Goal: Transaction & Acquisition: Purchase product/service

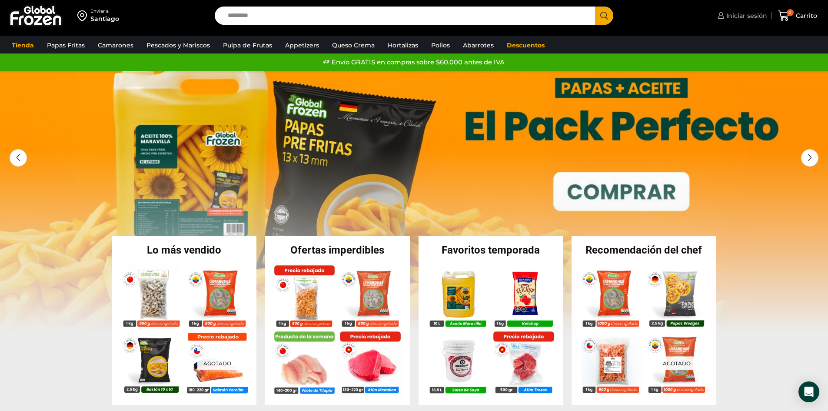
click at [753, 14] on span "Iniciar sesión" at bounding box center [745, 15] width 43 height 9
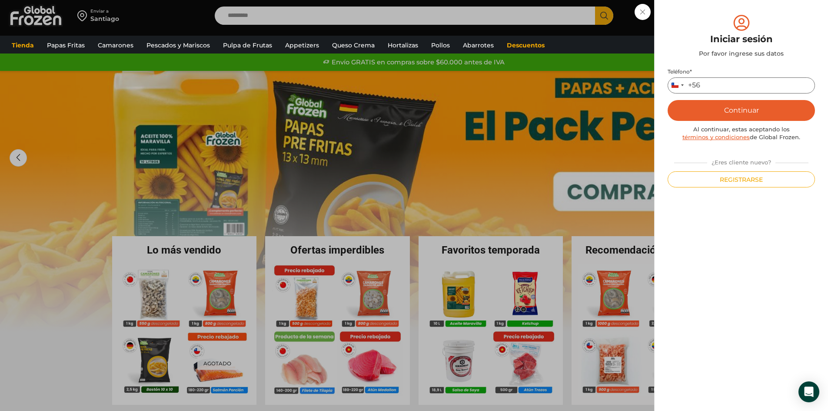
click at [745, 84] on input "Teléfono *" at bounding box center [740, 85] width 147 height 16
type input "*********"
click at [713, 108] on button "Continuar" at bounding box center [740, 110] width 147 height 21
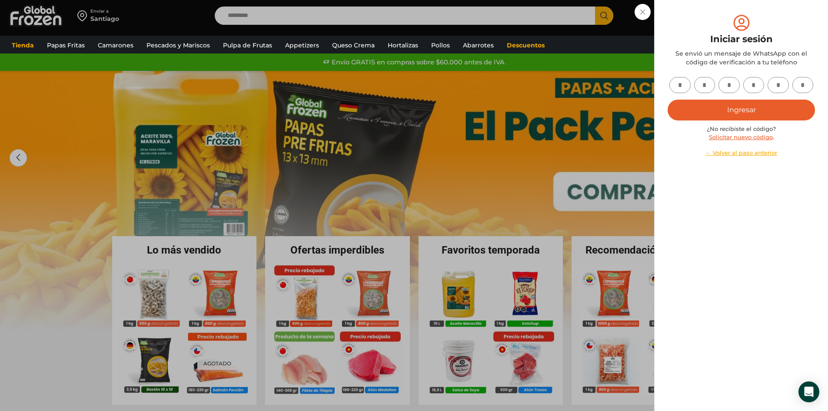
click at [675, 86] on input "text" at bounding box center [679, 85] width 21 height 16
type input "*"
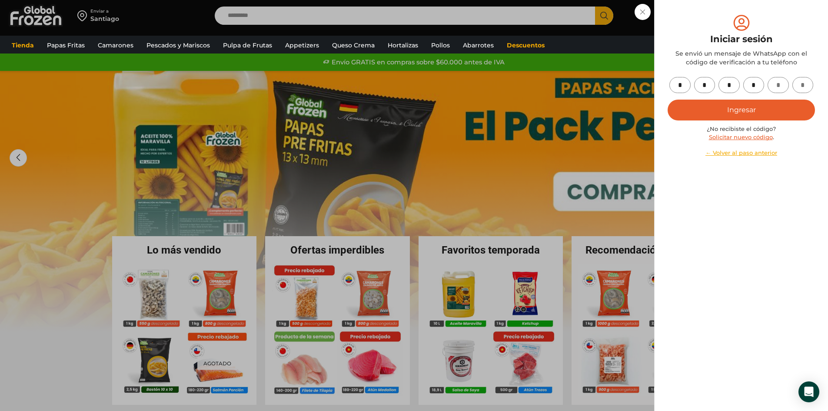
type input "*"
click at [743, 111] on button "Ingresar" at bounding box center [740, 110] width 147 height 21
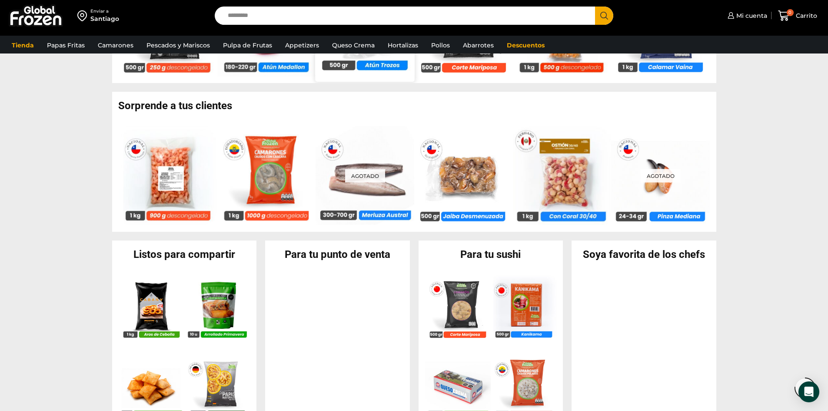
scroll to position [782, 0]
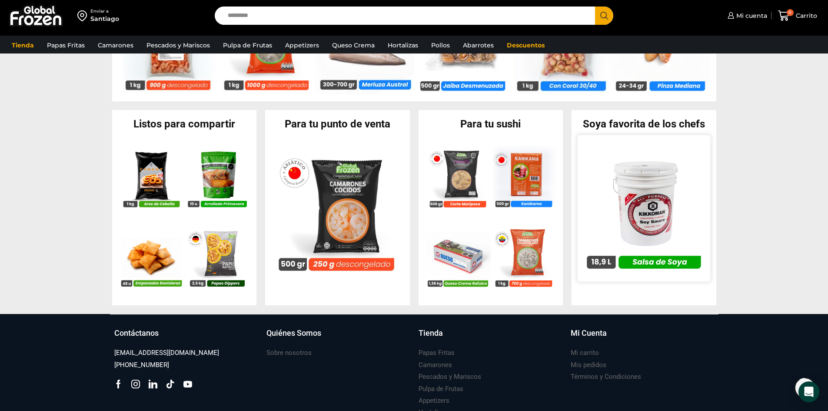
click at [650, 200] on img at bounding box center [643, 208] width 133 height 133
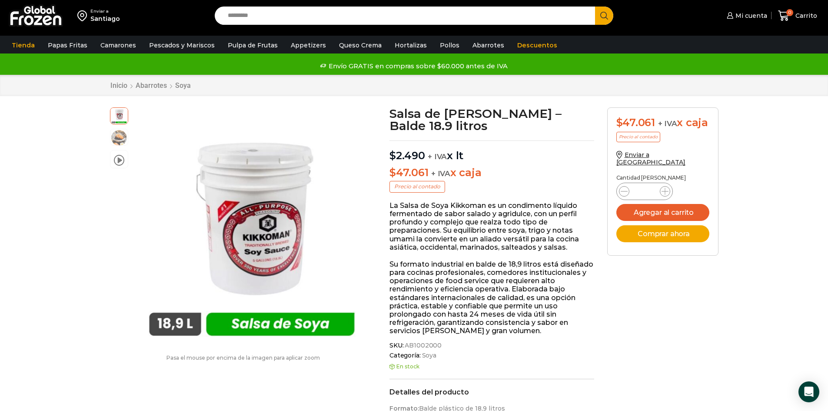
click at [667, 188] on icon at bounding box center [664, 191] width 7 height 7
type input "*"
click at [683, 204] on button "Agregar al carrito" at bounding box center [662, 212] width 93 height 17
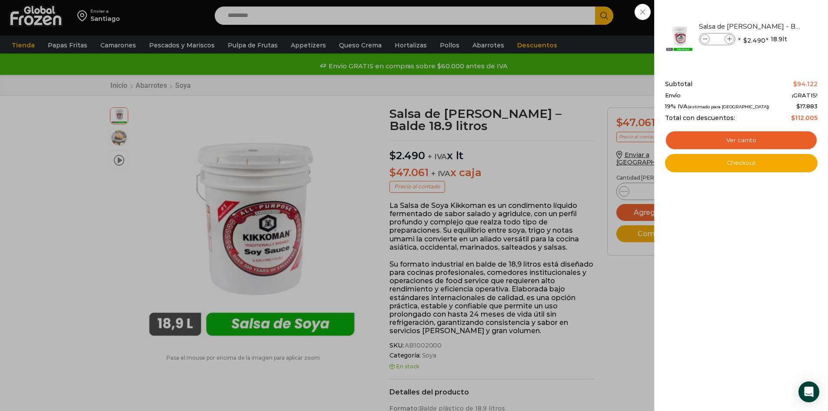
click at [776, 26] on div "2 Carrito 2 2 Shopping Cart *" at bounding box center [797, 16] width 43 height 20
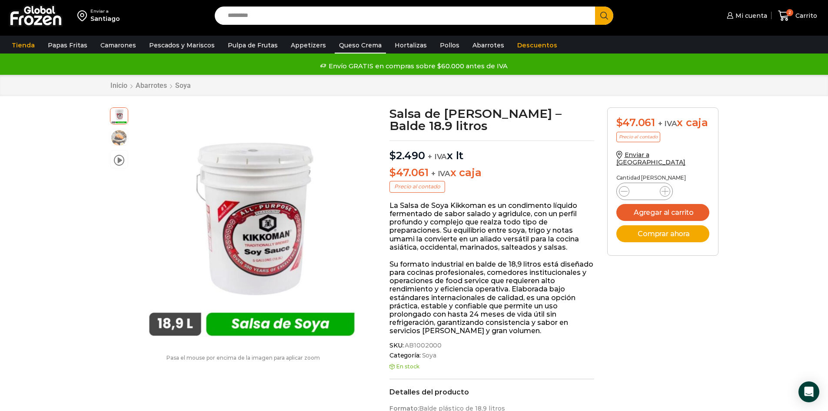
click at [351, 47] on link "Queso Crema" at bounding box center [360, 45] width 51 height 17
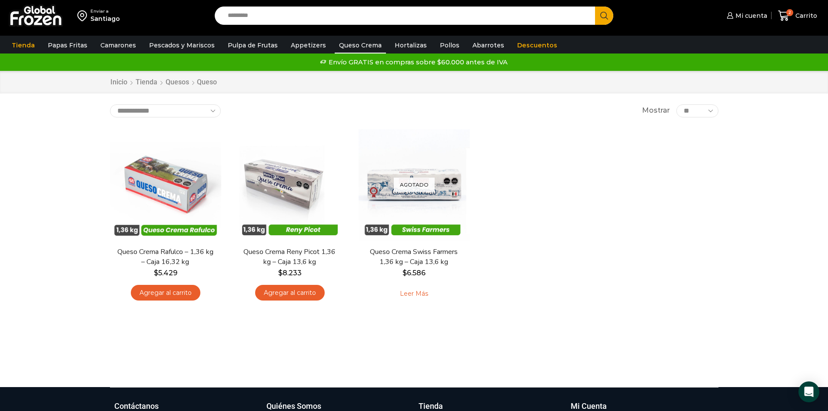
click at [641, 210] on div "En stock Vista Rápida Queso Crema Rafulco – 1,36 kg – Caja 16,32 kg $ 5.429 Agr…" at bounding box center [413, 219] width 621 height 192
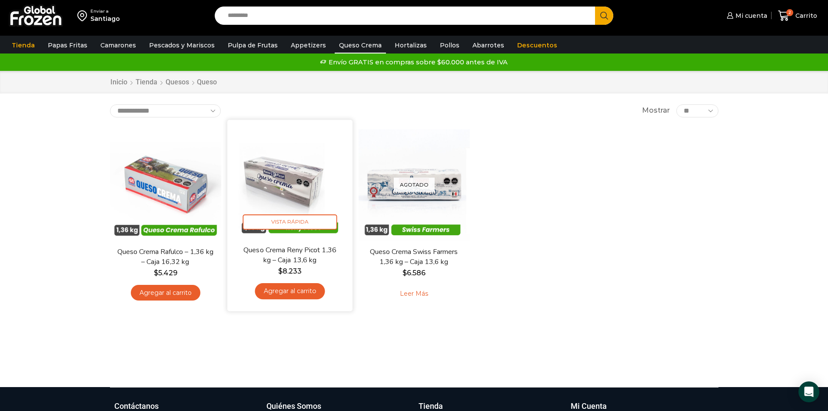
click at [281, 291] on link "Agregar al carrito" at bounding box center [290, 291] width 70 height 16
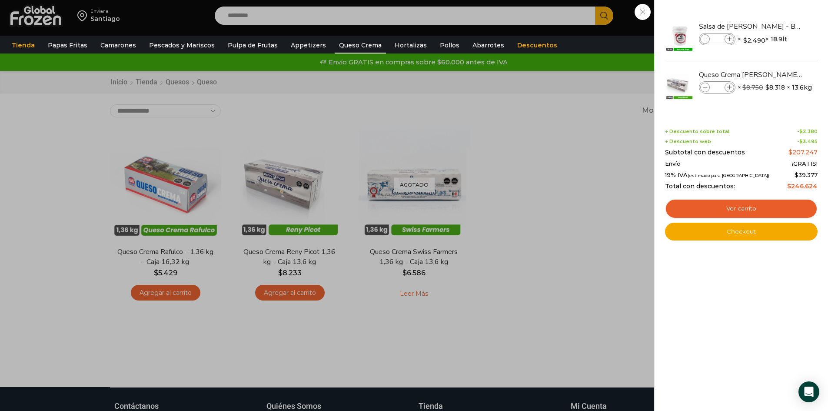
click at [776, 26] on div "3 Carrito 3 3 Shopping Cart *" at bounding box center [797, 16] width 43 height 20
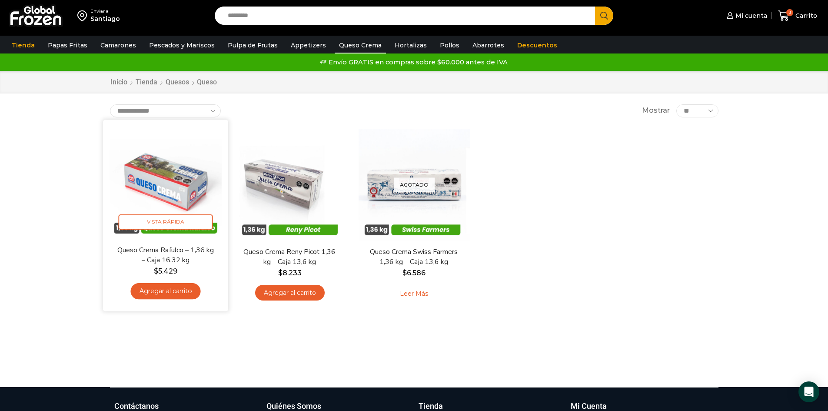
click at [170, 290] on link "Agregar al carrito" at bounding box center [165, 291] width 70 height 16
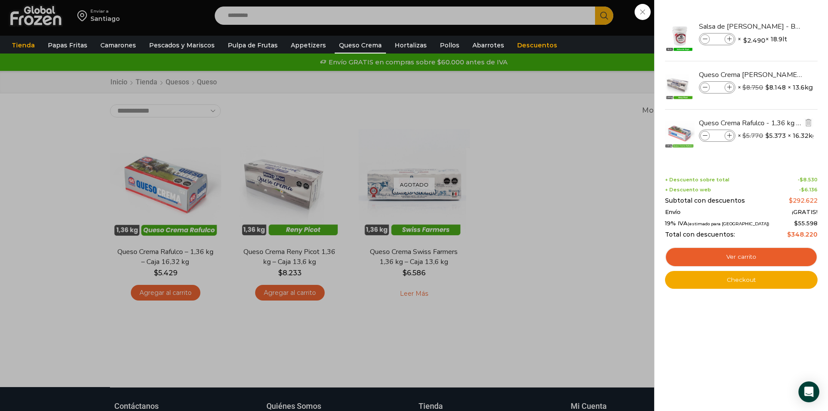
click at [731, 136] on icon at bounding box center [729, 135] width 5 height 5
type input "*"
click at [728, 135] on icon at bounding box center [729, 135] width 5 height 5
type input "*"
click at [727, 135] on icon at bounding box center [729, 135] width 5 height 5
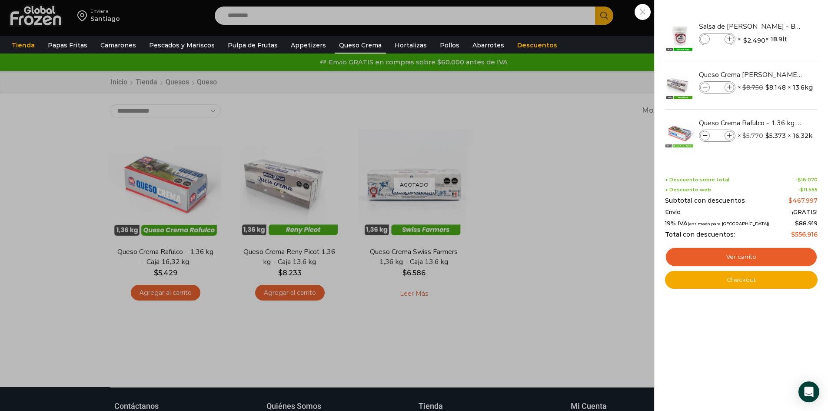
type input "*"
click at [776, 26] on div "7 Carrito 7 7 Shopping Cart *" at bounding box center [797, 16] width 43 height 20
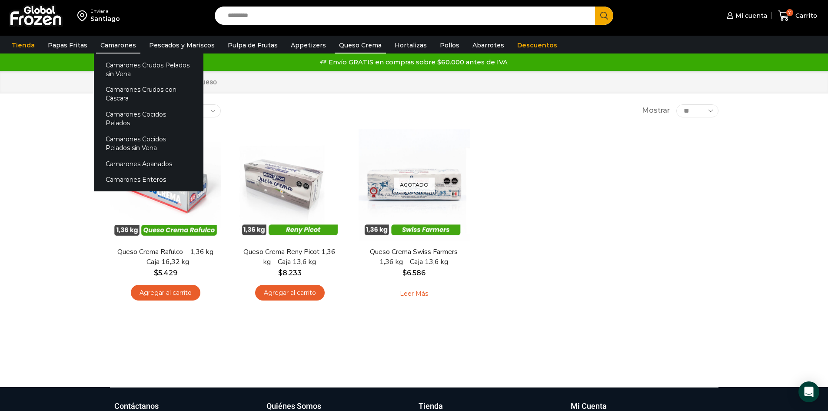
click at [111, 42] on link "Camarones" at bounding box center [118, 45] width 44 height 17
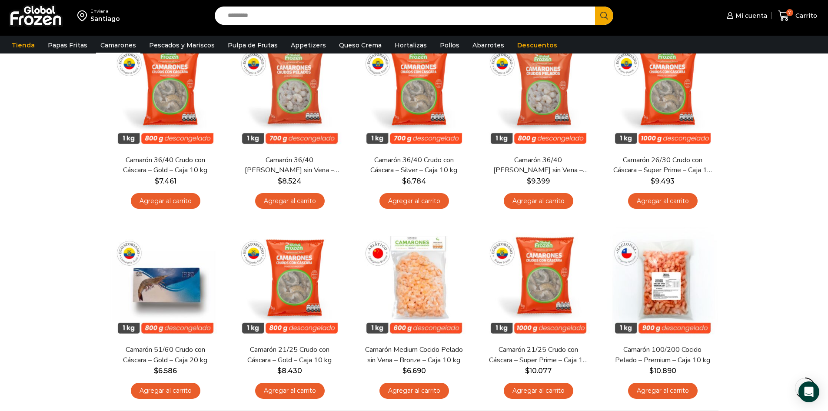
scroll to position [521, 0]
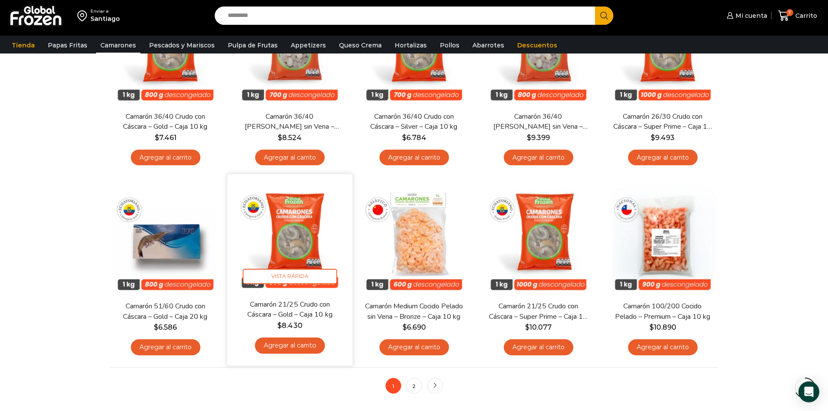
click at [292, 343] on link "Agregar al carrito" at bounding box center [290, 346] width 70 height 16
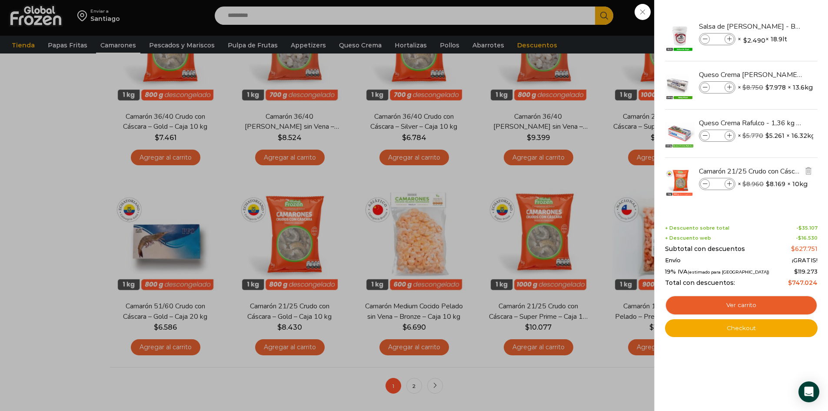
click at [729, 182] on icon at bounding box center [729, 184] width 5 height 5
type input "*"
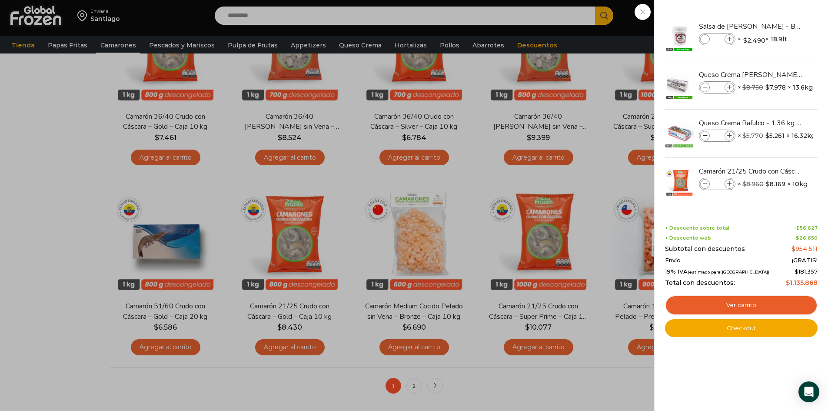
click at [776, 26] on div "12 Carrito 12 12 Shopping Cart" at bounding box center [797, 16] width 43 height 20
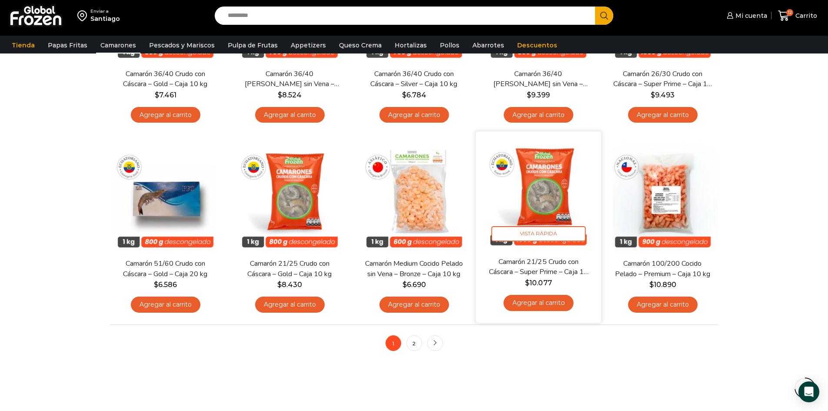
scroll to position [565, 0]
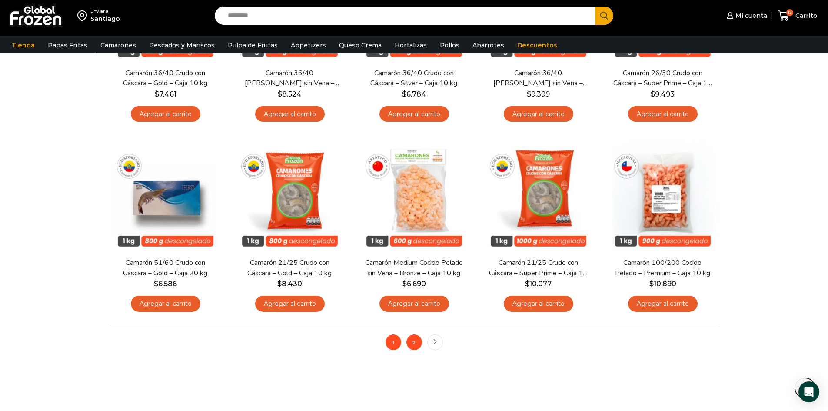
click at [416, 339] on link "2" at bounding box center [414, 342] width 16 height 16
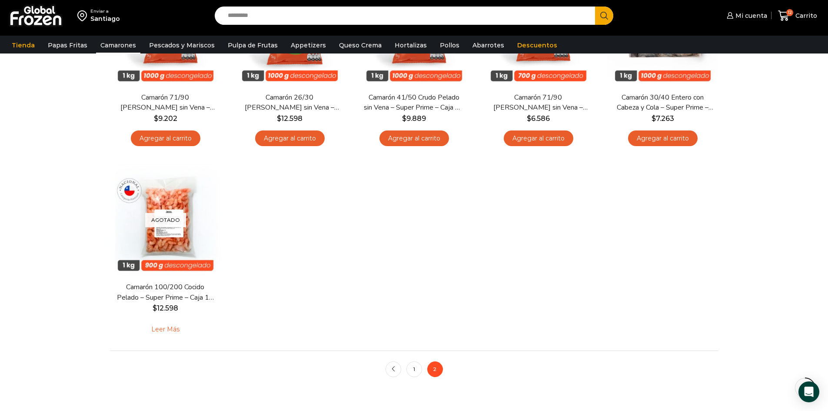
scroll to position [174, 0]
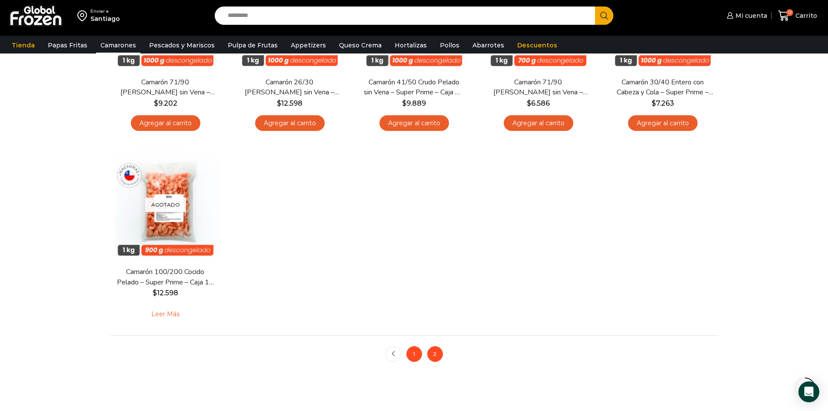
click at [418, 352] on link "1" at bounding box center [414, 354] width 16 height 16
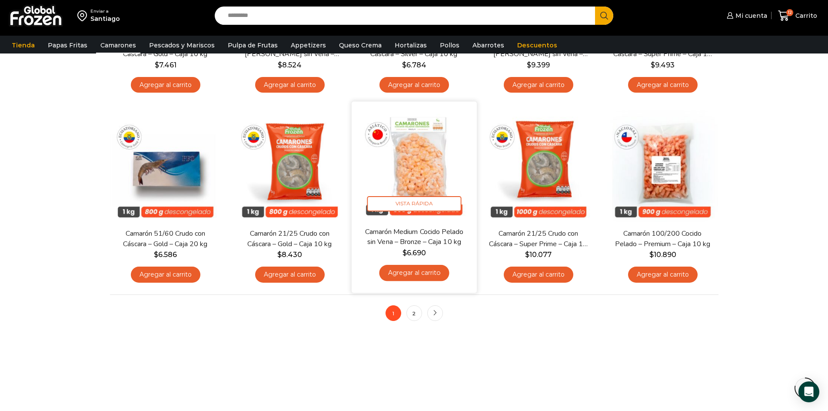
scroll to position [608, 0]
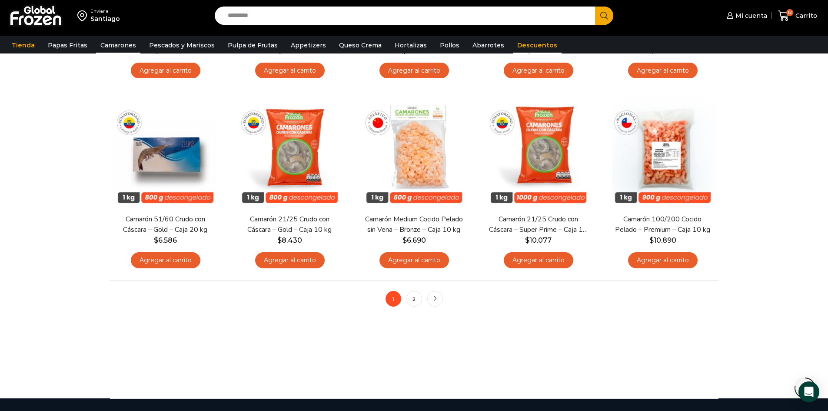
click at [521, 46] on link "Descuentos" at bounding box center [537, 45] width 49 height 17
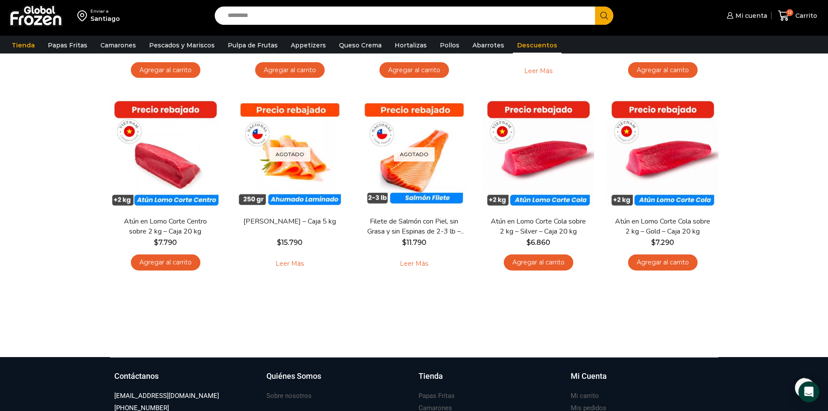
scroll to position [174, 0]
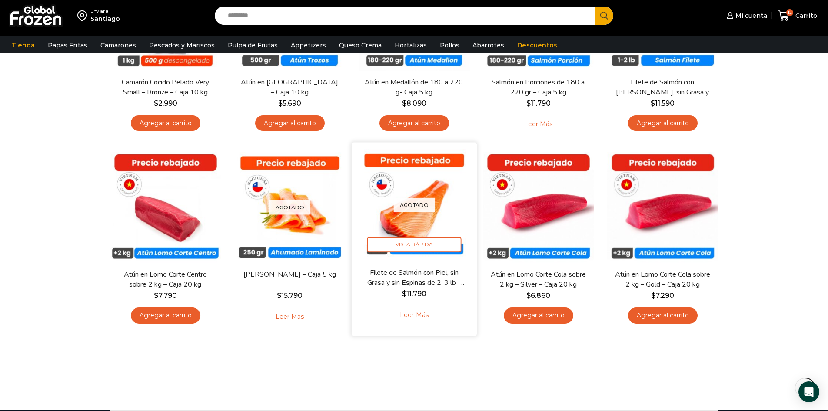
click at [419, 317] on link "Leer más" at bounding box center [413, 314] width 55 height 19
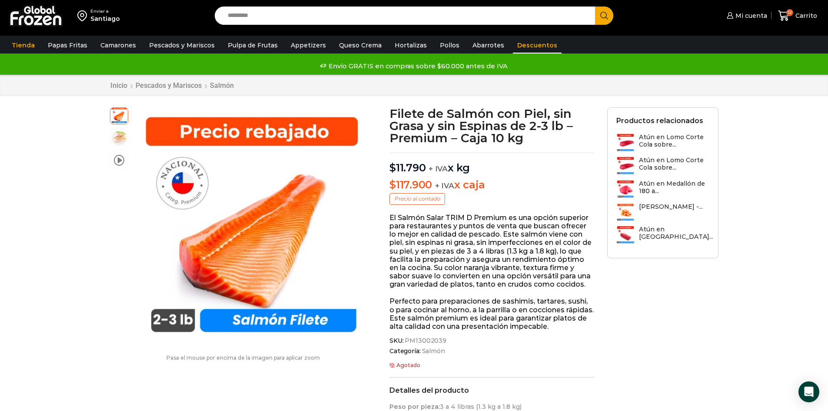
click at [525, 46] on link "Descuentos" at bounding box center [537, 45] width 49 height 17
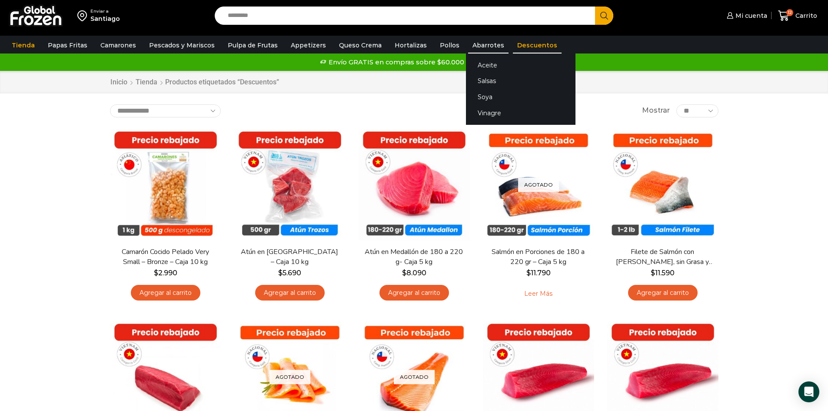
click at [471, 44] on link "Abarrotes" at bounding box center [488, 45] width 40 height 17
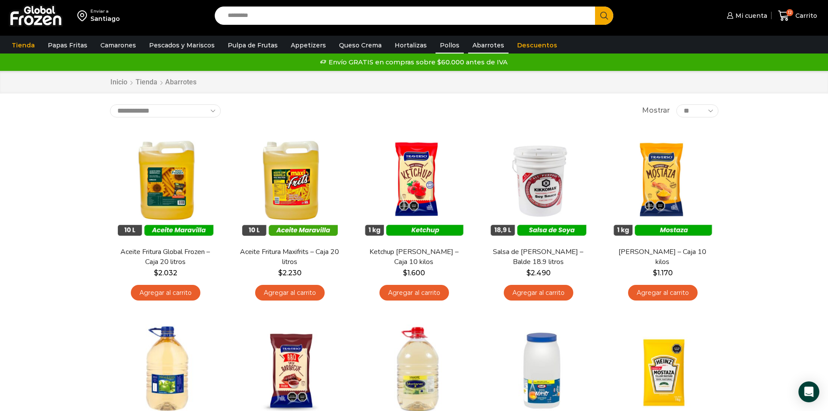
click at [440, 46] on link "Pollos" at bounding box center [449, 45] width 28 height 17
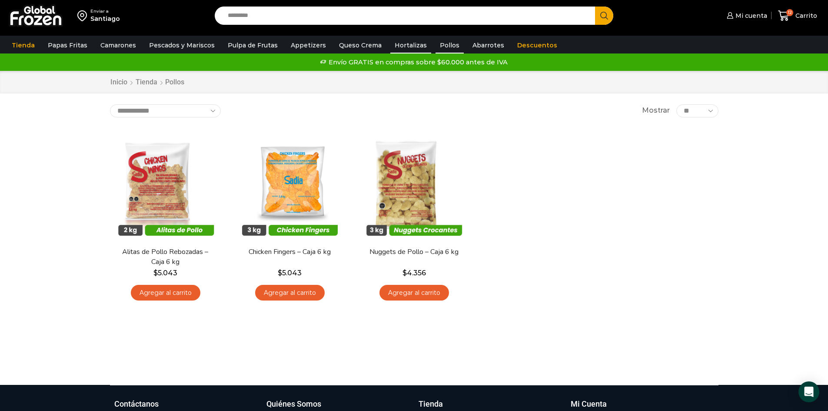
click at [400, 44] on link "Hortalizas" at bounding box center [410, 45] width 41 height 17
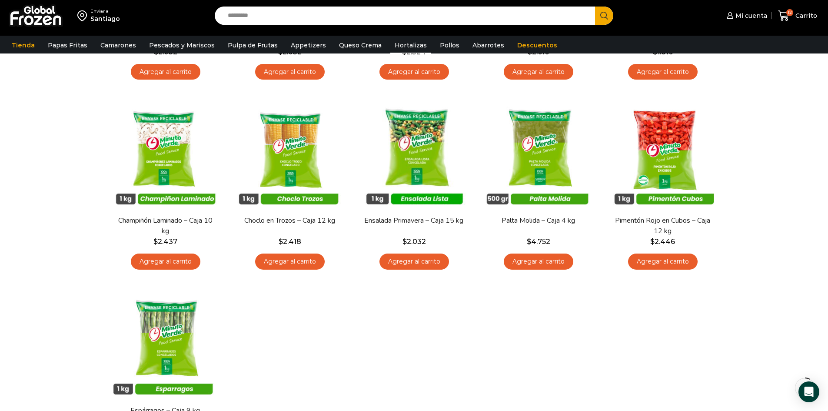
scroll to position [43, 0]
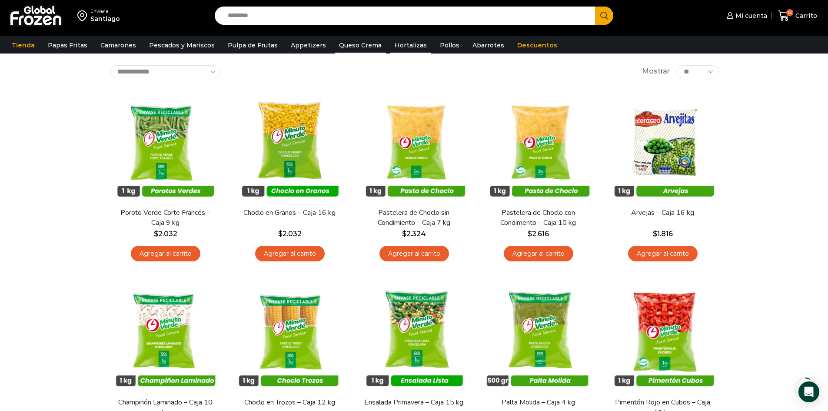
click at [355, 42] on link "Queso Crema" at bounding box center [360, 45] width 51 height 17
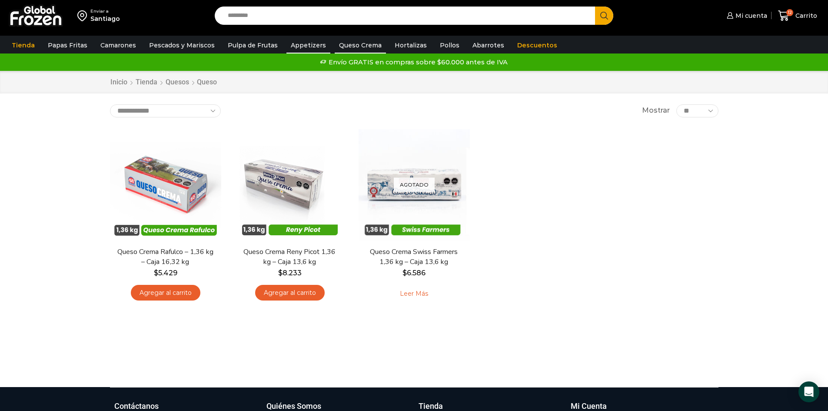
click at [306, 47] on link "Appetizers" at bounding box center [308, 45] width 44 height 17
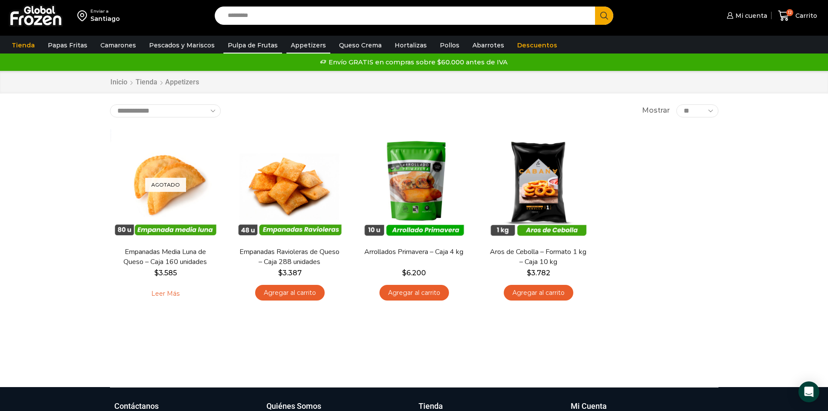
click at [253, 45] on link "Pulpa de Frutas" at bounding box center [252, 45] width 59 height 17
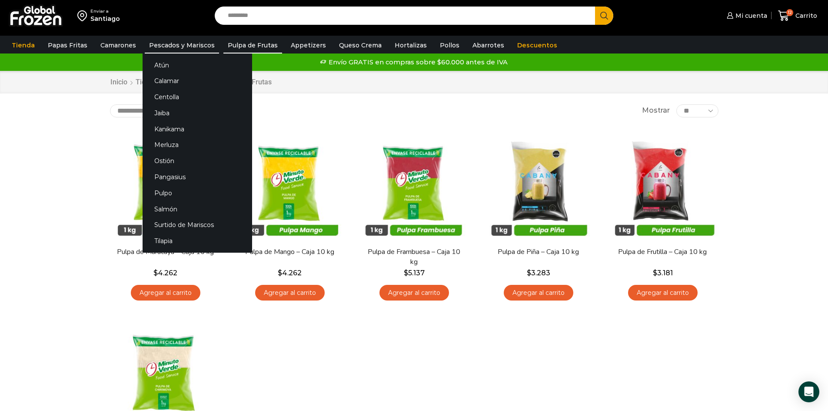
click at [182, 45] on link "Pescados y Mariscos" at bounding box center [182, 45] width 74 height 17
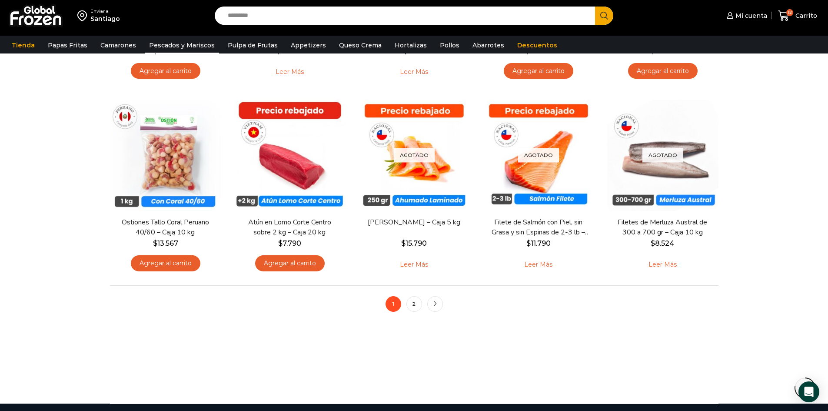
scroll to position [608, 0]
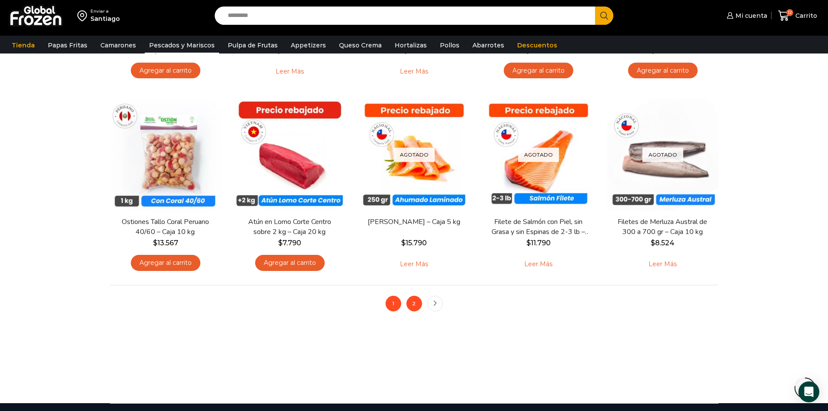
click at [413, 302] on link "2" at bounding box center [414, 303] width 16 height 16
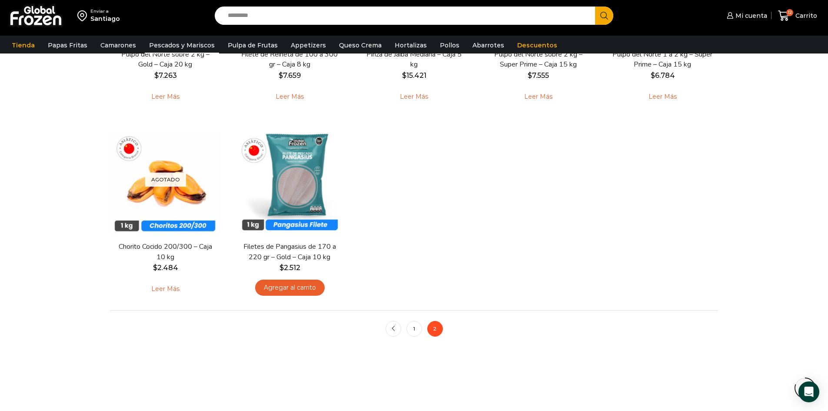
scroll to position [739, 0]
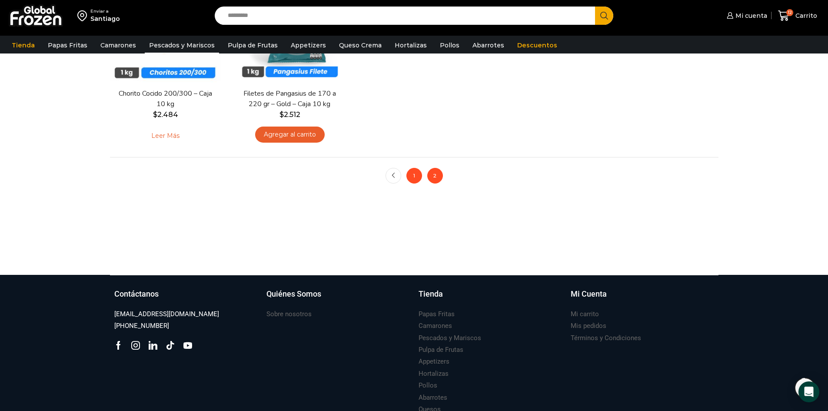
click at [414, 173] on link "1" at bounding box center [414, 176] width 16 height 16
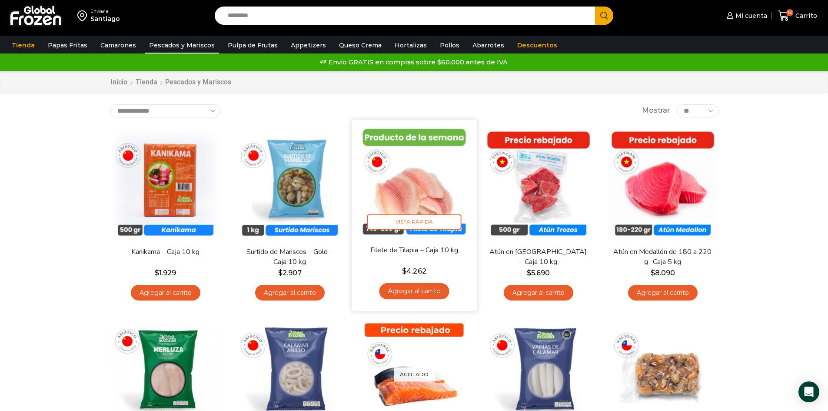
click at [416, 291] on link "Agregar al carrito" at bounding box center [414, 291] width 70 height 16
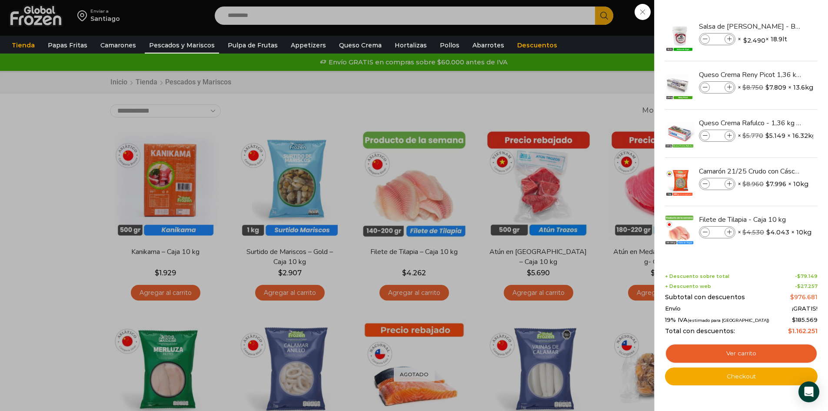
click at [776, 26] on div "13 Carrito 13 13 Shopping Cart *" at bounding box center [797, 16] width 43 height 20
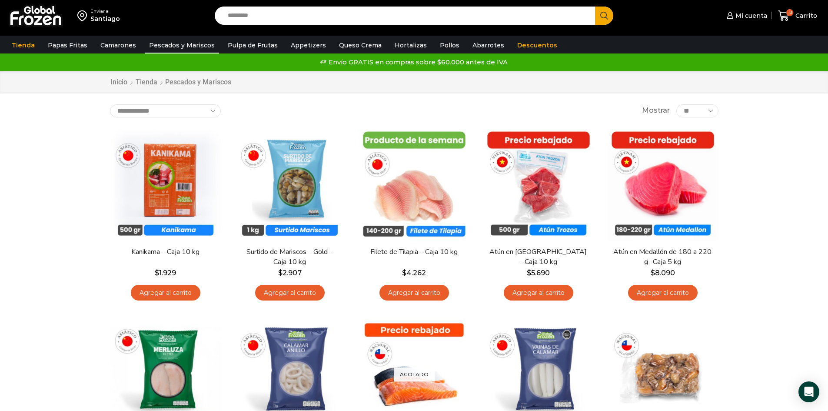
click at [685, 32] on div "Enviar a Santiago Search input Search Mi cuenta" at bounding box center [414, 18] width 828 height 36
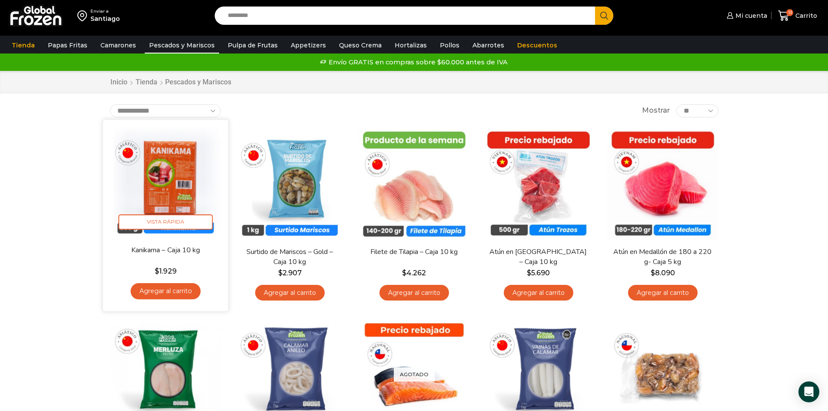
click at [171, 289] on link "Agregar al carrito" at bounding box center [165, 291] width 70 height 16
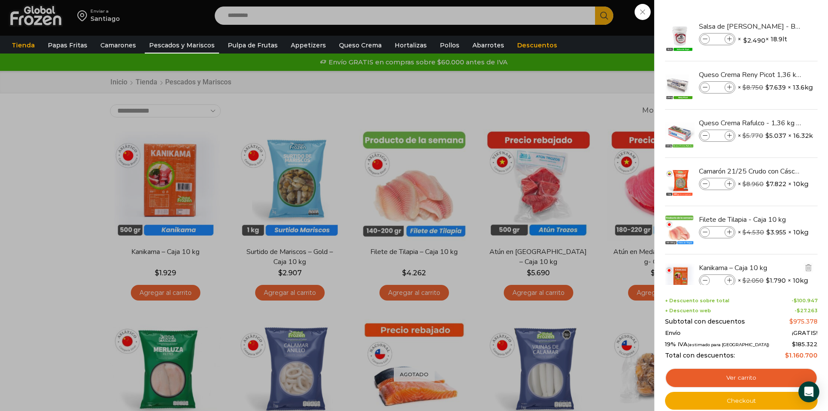
click at [729, 278] on icon at bounding box center [729, 280] width 5 height 5
type input "*"
click at [776, 16] on div "15 Carrito 15 15 Shopping Cart" at bounding box center [797, 16] width 43 height 20
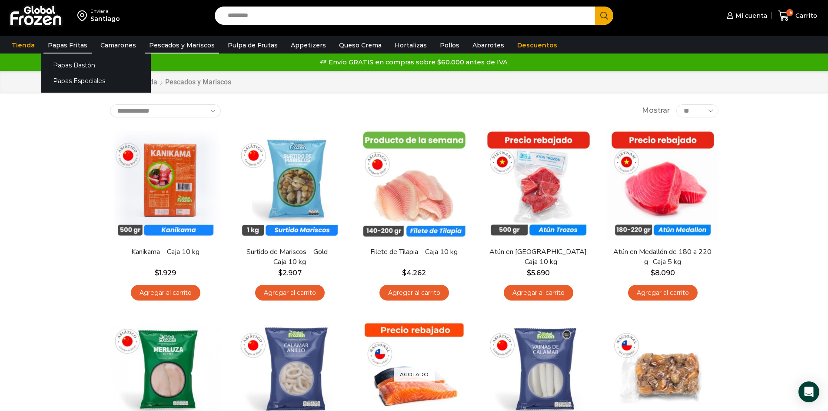
click at [63, 45] on link "Papas Fritas" at bounding box center [67, 45] width 48 height 17
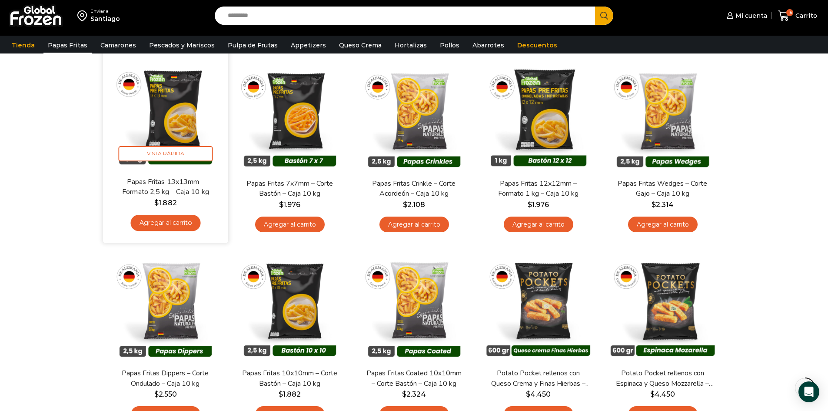
scroll to position [43, 0]
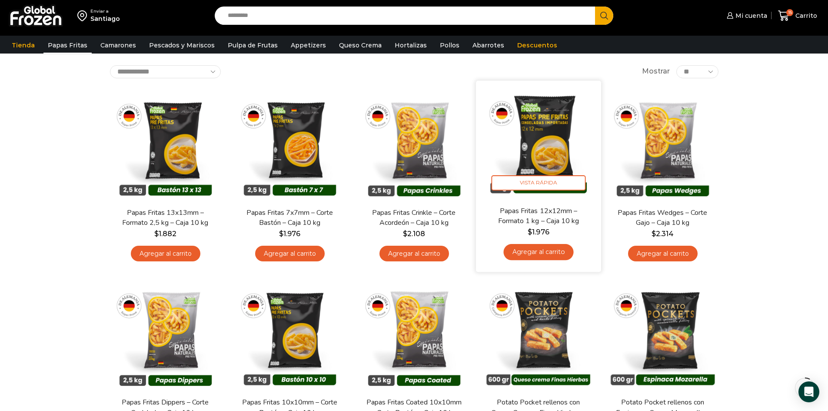
click at [540, 252] on link "Agregar al carrito" at bounding box center [538, 252] width 70 height 16
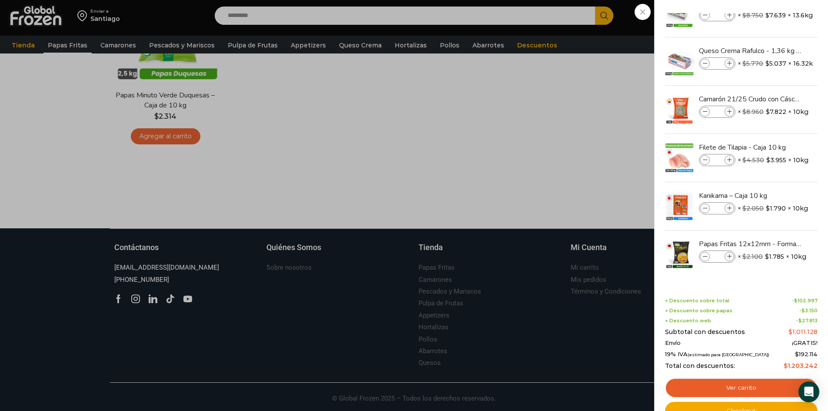
scroll to position [541, 0]
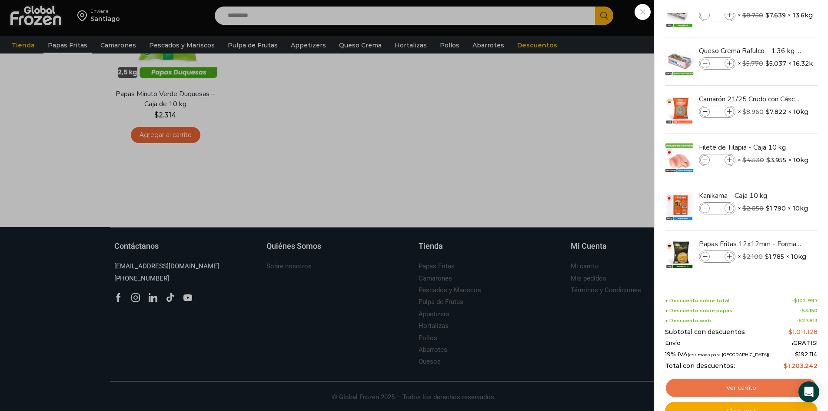
click at [741, 387] on link "Ver carrito" at bounding box center [741, 388] width 153 height 20
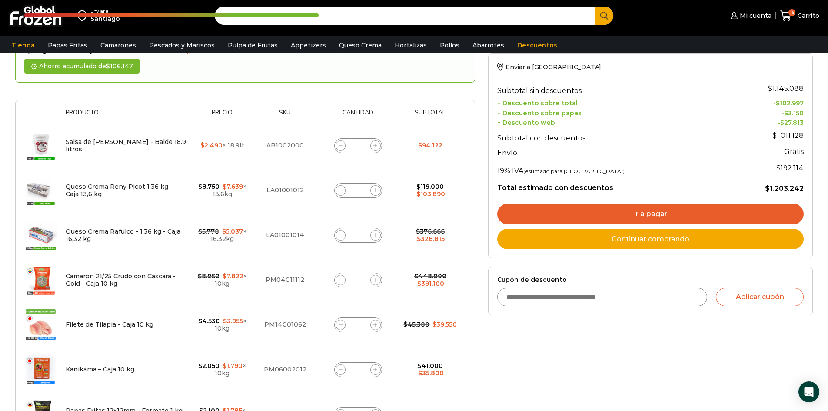
scroll to position [87, 0]
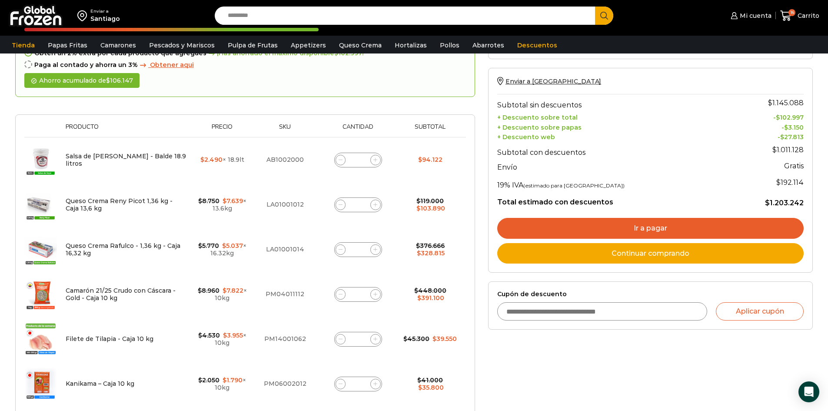
click at [611, 315] on input "Cupón de descuento" at bounding box center [602, 311] width 210 height 18
type input "********"
click at [753, 309] on button "Aplicar cupón" at bounding box center [760, 311] width 88 height 18
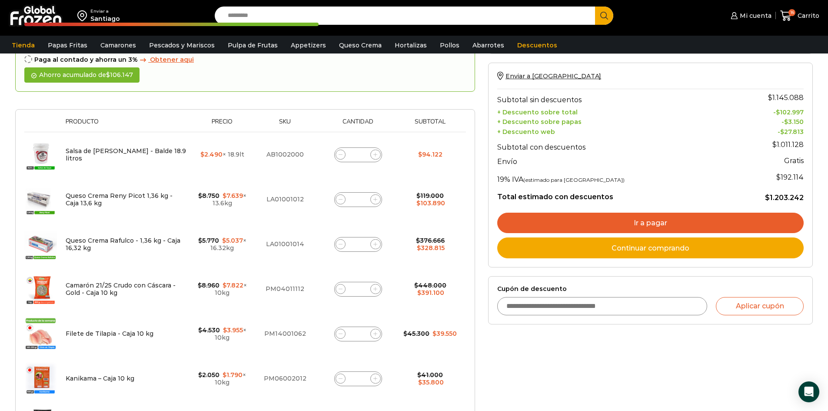
scroll to position [43, 0]
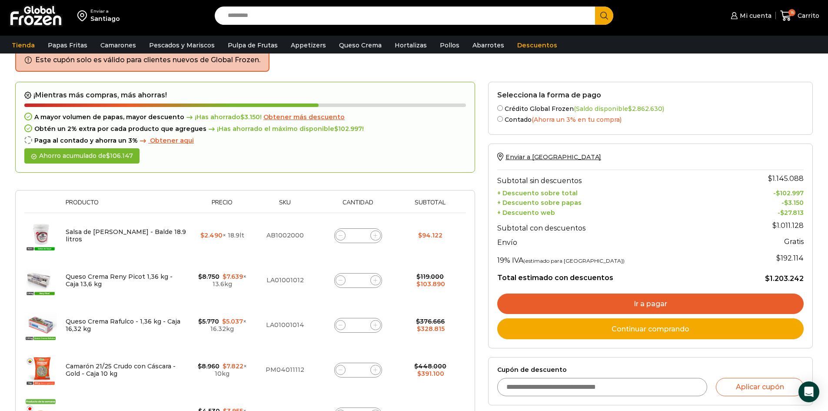
click at [662, 328] on link "Continuar comprando" at bounding box center [650, 328] width 306 height 21
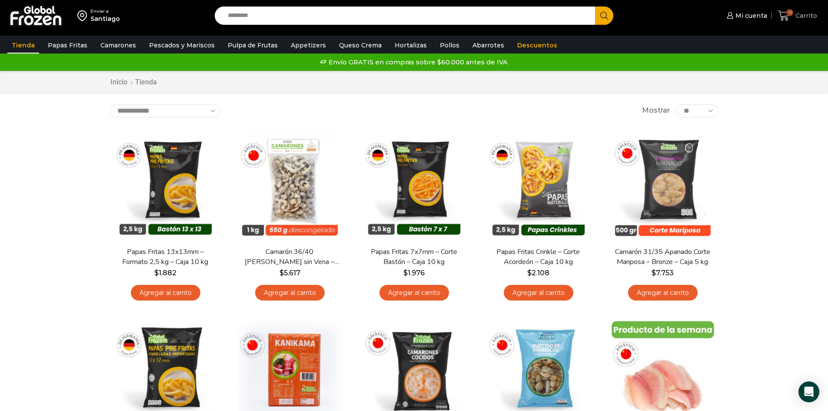
click at [789, 15] on span "16" at bounding box center [789, 12] width 7 height 7
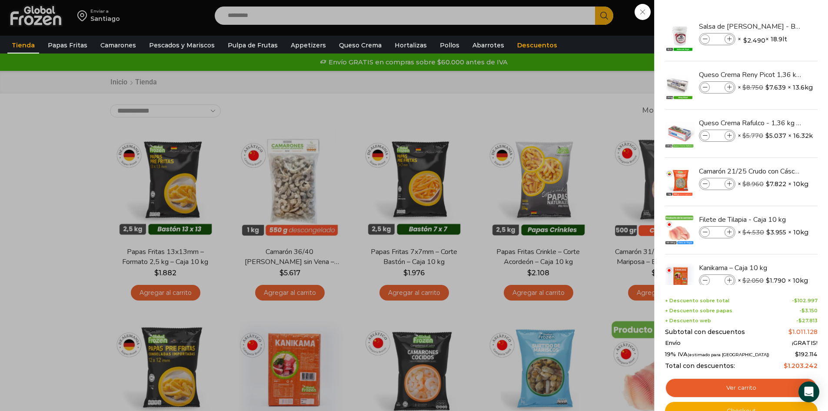
scroll to position [174, 0]
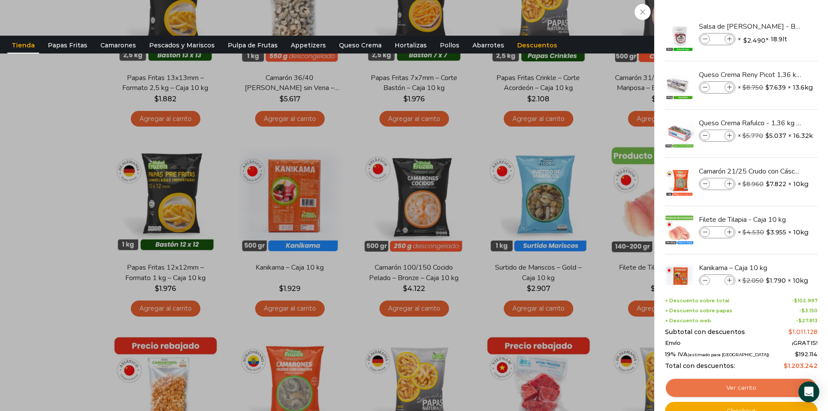
click at [753, 390] on link "Ver carrito" at bounding box center [741, 388] width 153 height 20
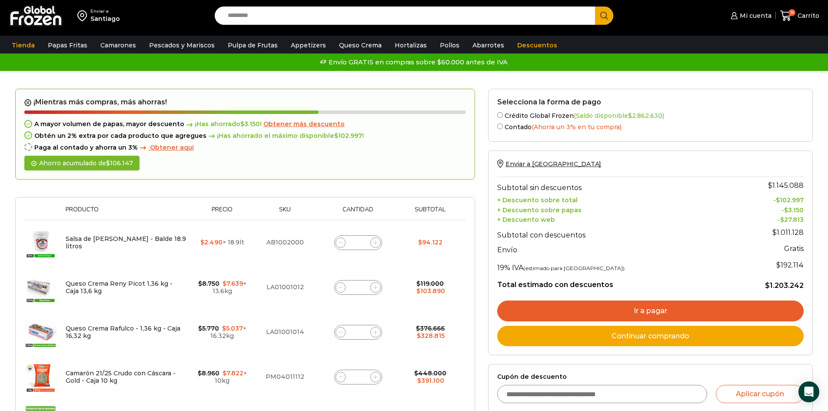
click at [645, 311] on link "Ir a pagar" at bounding box center [650, 310] width 306 height 21
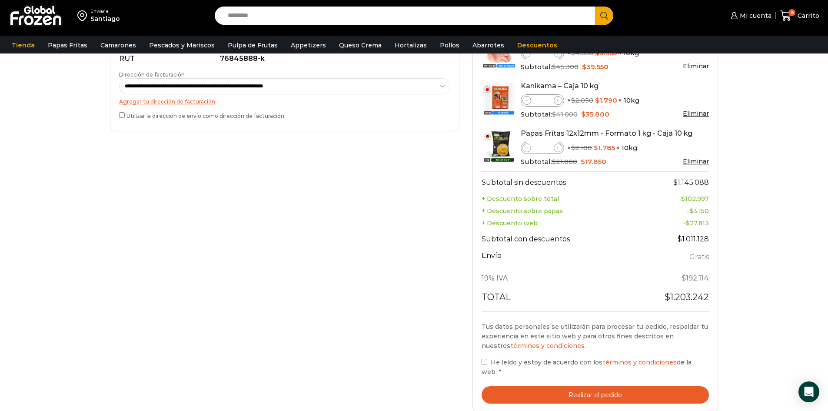
scroll to position [348, 0]
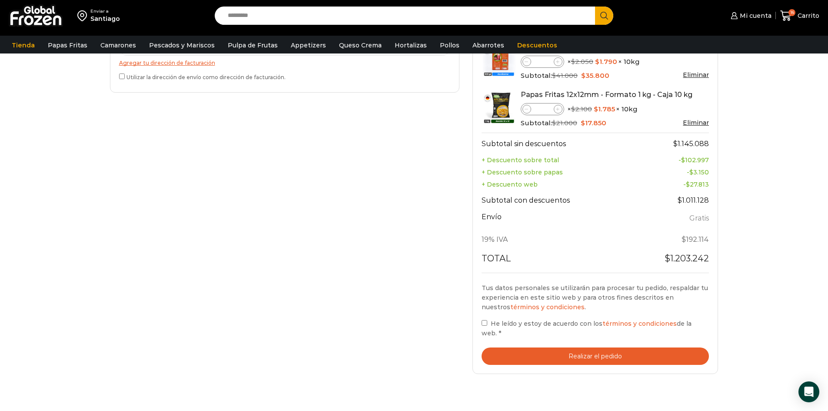
click at [594, 348] on button "Realizar el pedido" at bounding box center [595, 356] width 228 height 18
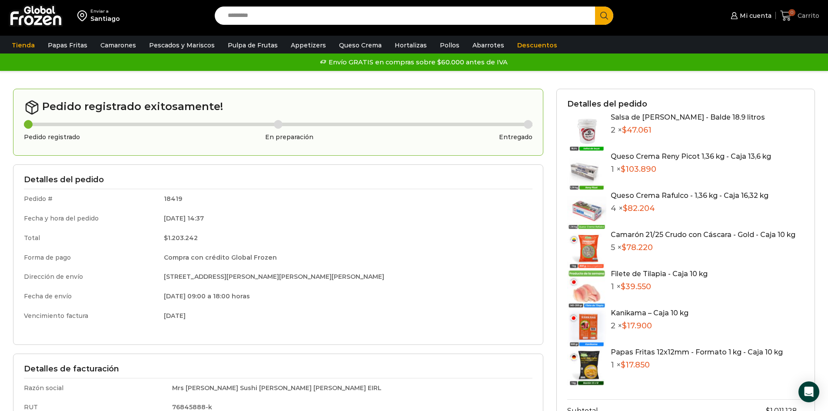
click at [810, 18] on span "Carrito" at bounding box center [807, 15] width 24 height 9
